Goal: Information Seeking & Learning: Check status

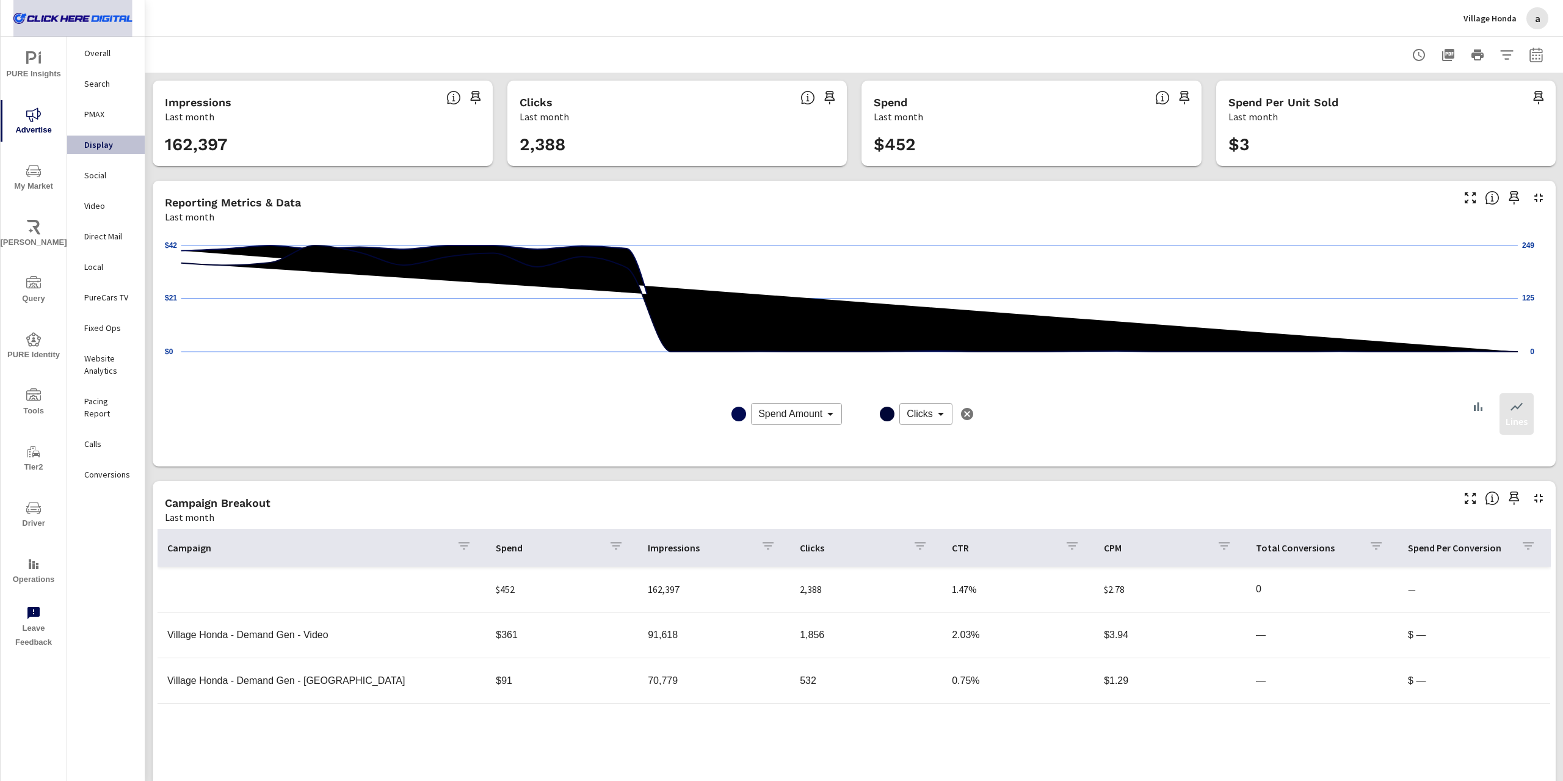
click at [104, 28] on img at bounding box center [72, 18] width 119 height 49
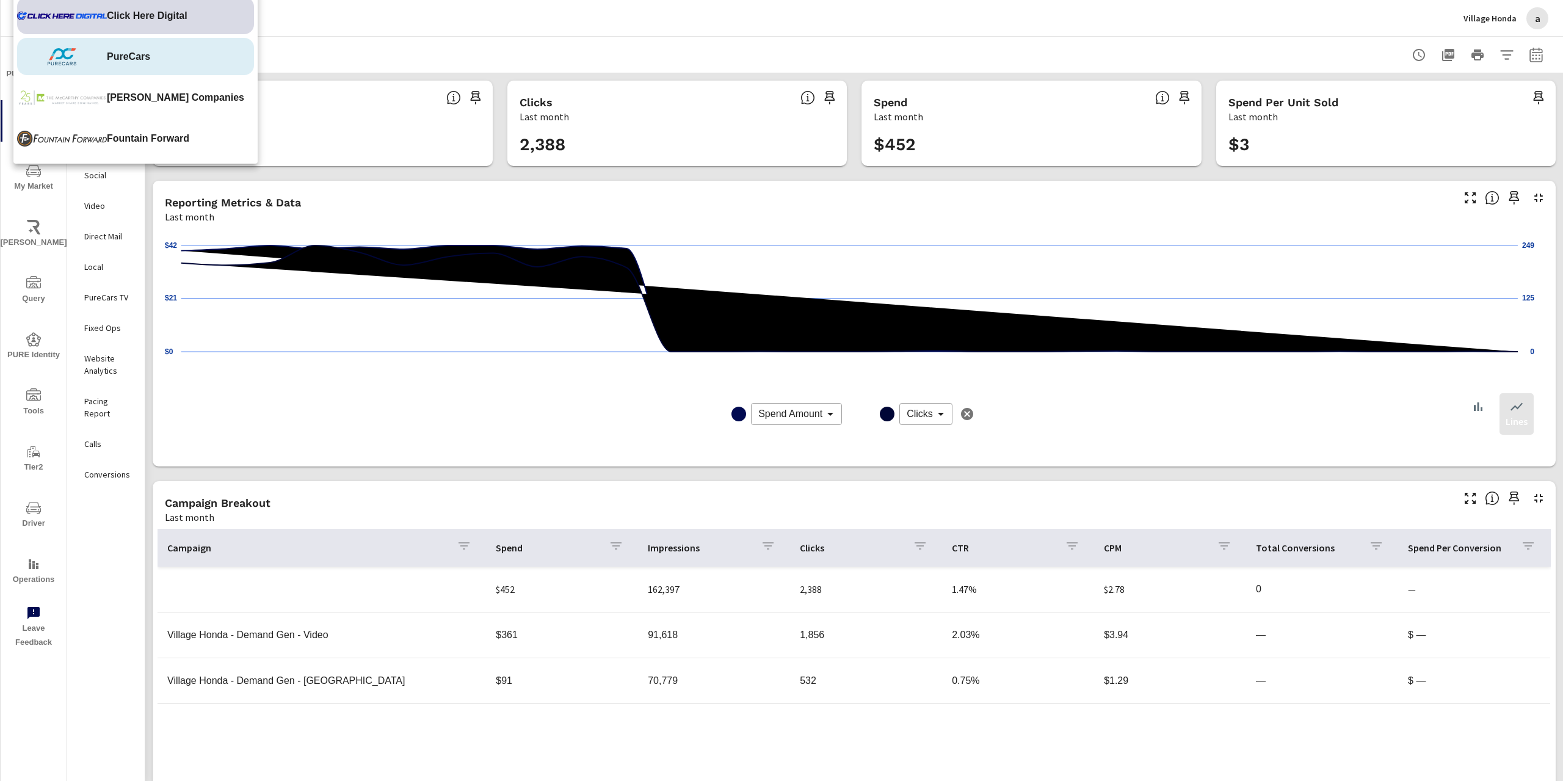
click at [120, 54] on span "PureCars" at bounding box center [128, 56] width 43 height 15
